Goal: Task Accomplishment & Management: Use online tool/utility

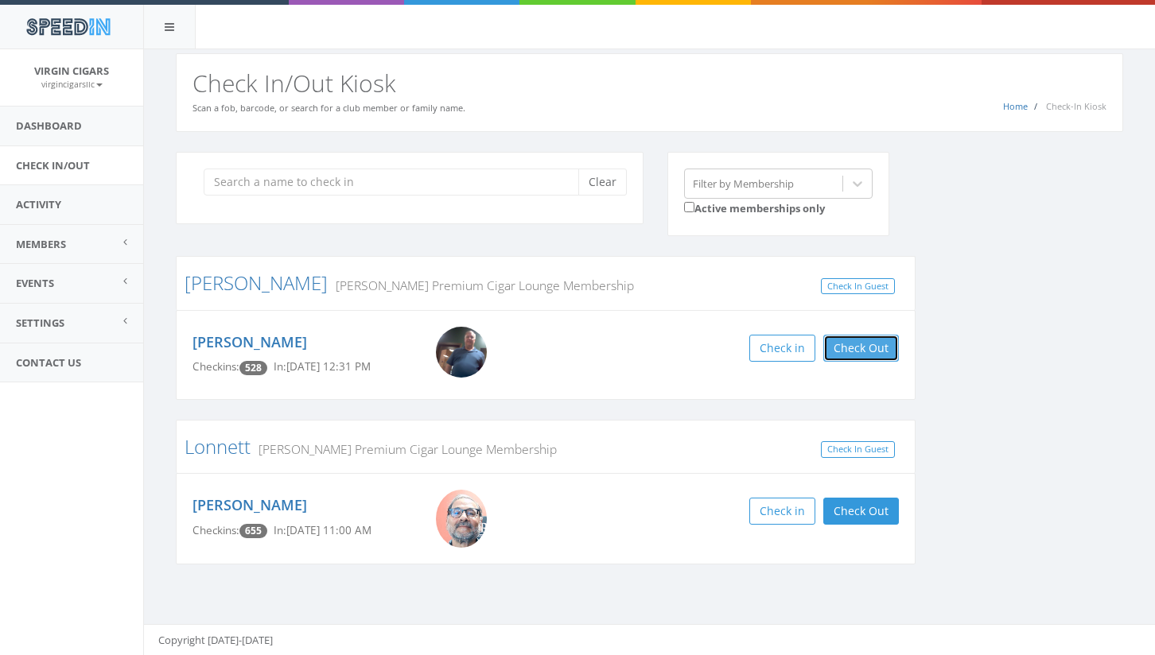
click at [867, 351] on button "Check Out" at bounding box center [861, 348] width 76 height 27
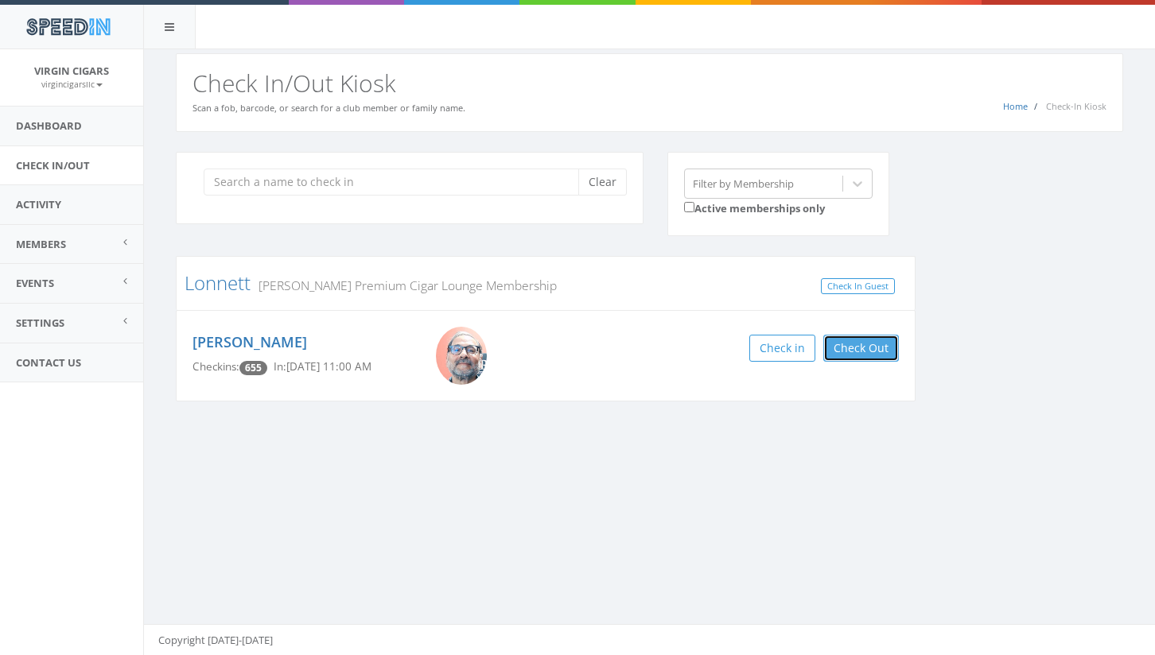
click at [881, 353] on button "Check Out" at bounding box center [861, 348] width 76 height 27
